Goal: Task Accomplishment & Management: Use online tool/utility

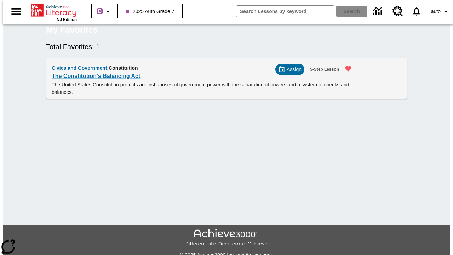
click at [292, 73] on span "Assign" at bounding box center [293, 69] width 15 height 7
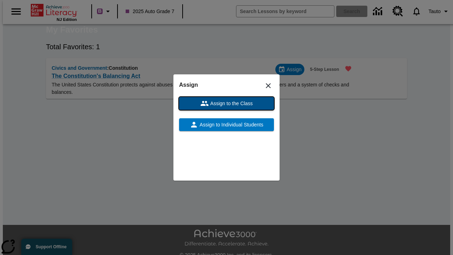
click at [226, 103] on span "Assign to the Class" at bounding box center [231, 103] width 44 height 7
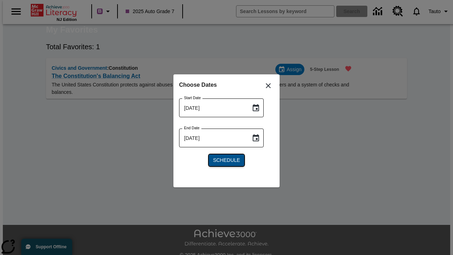
click at [226, 160] on span "Schedule" at bounding box center [226, 159] width 27 height 7
